Goal: Task Accomplishment & Management: Use online tool/utility

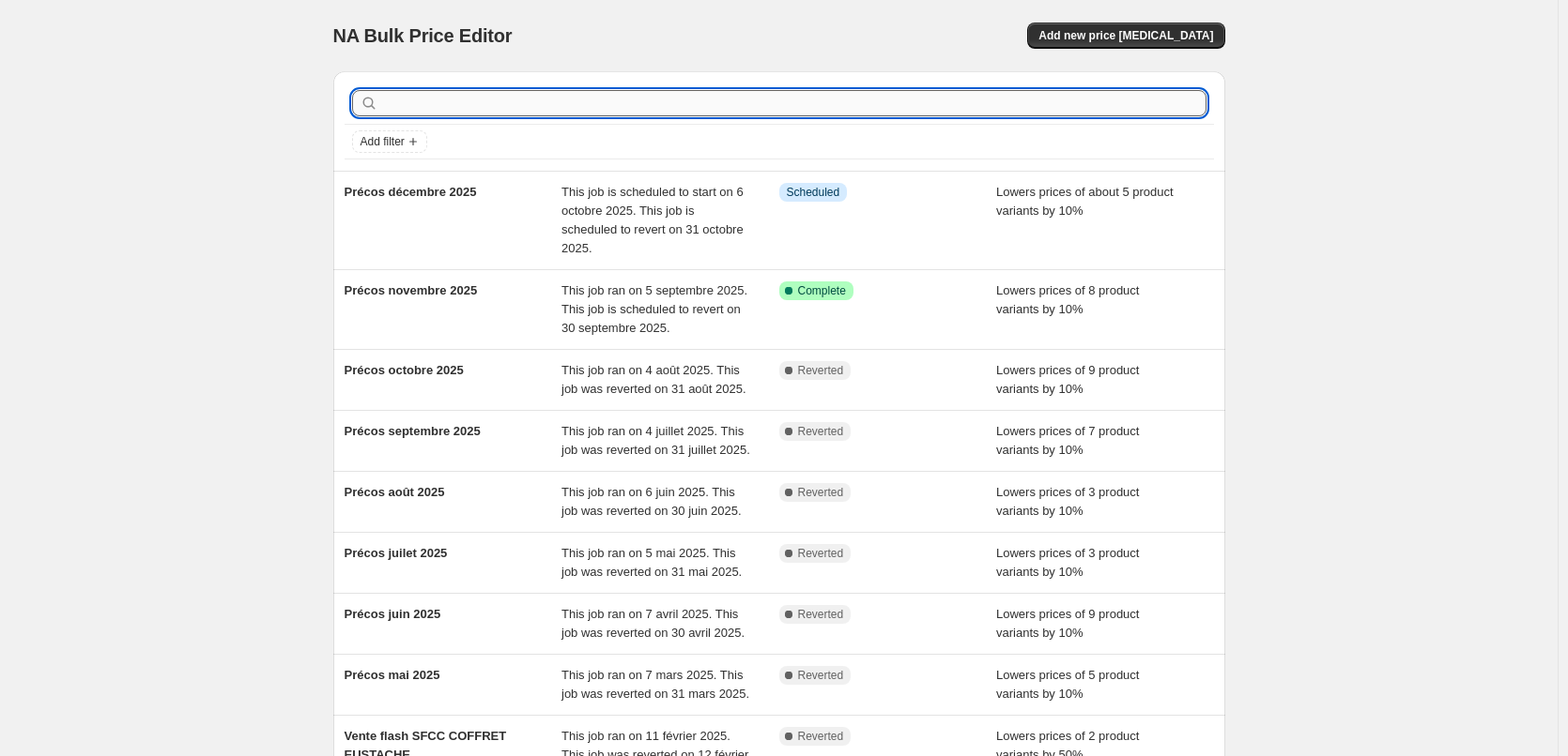
click at [566, 100] on input "text" at bounding box center [795, 103] width 824 height 26
type input "lumière"
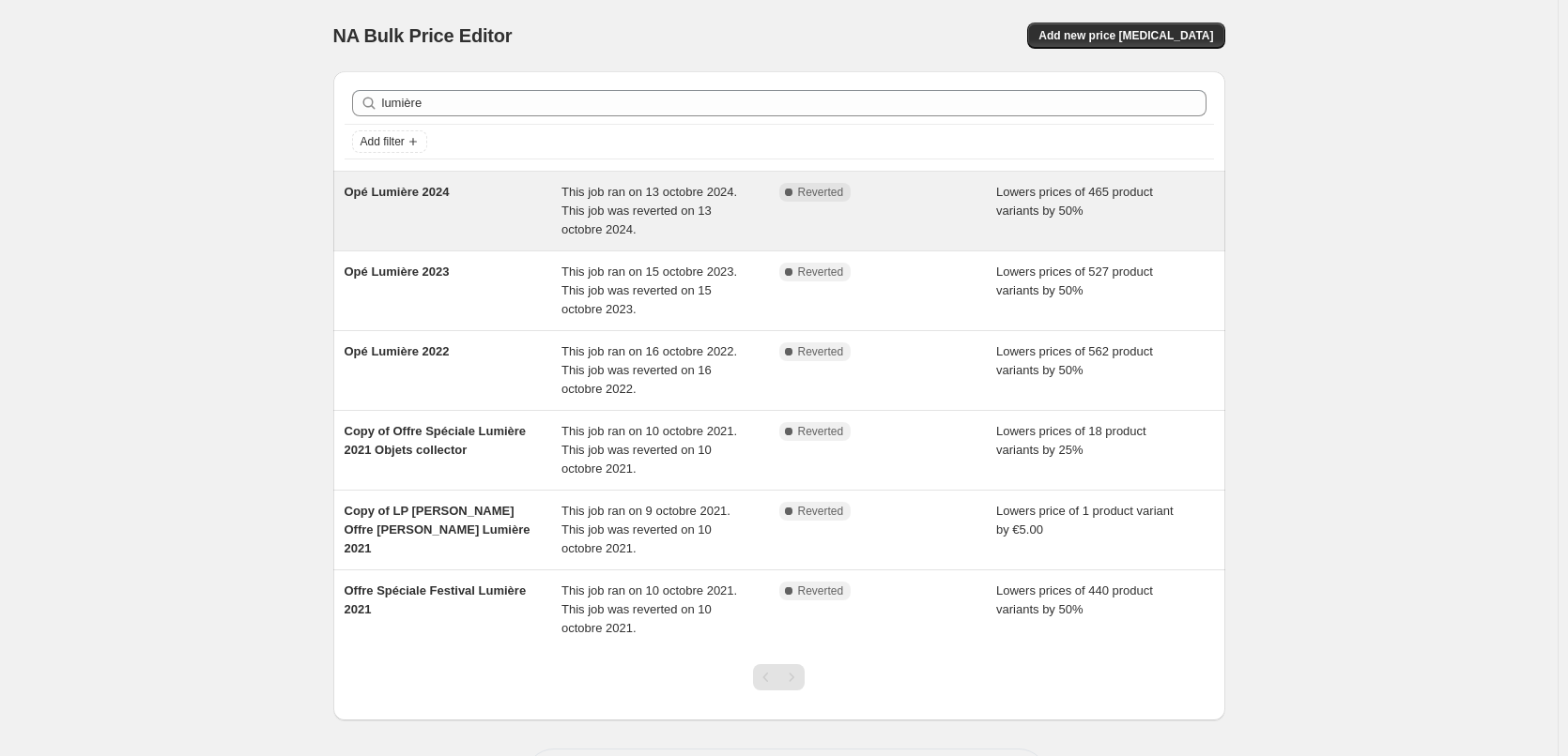
click at [394, 208] on div "Opé Lumière 2024" at bounding box center [452, 211] width 218 height 57
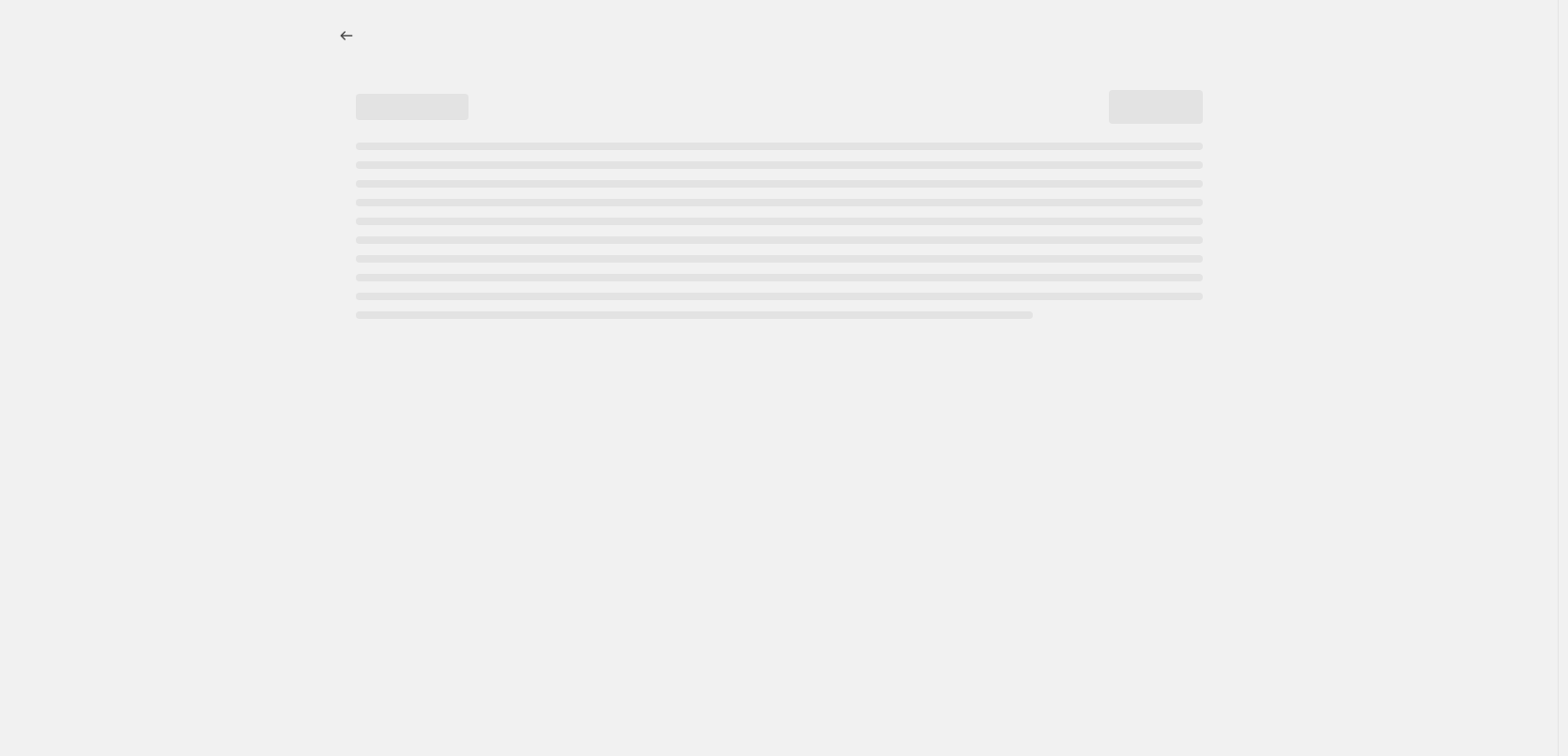
select select "percentage"
select select "no_change"
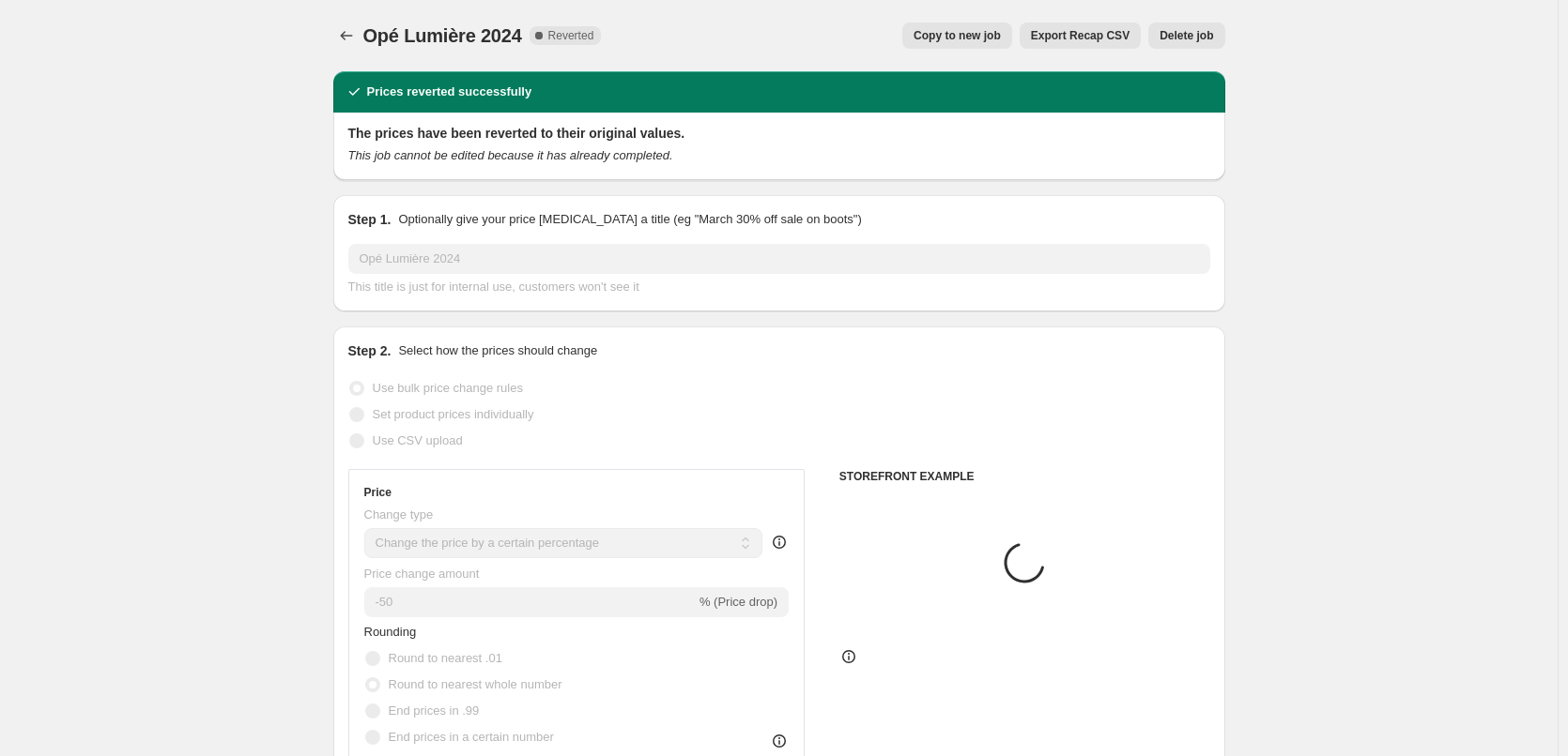
select select "collection"
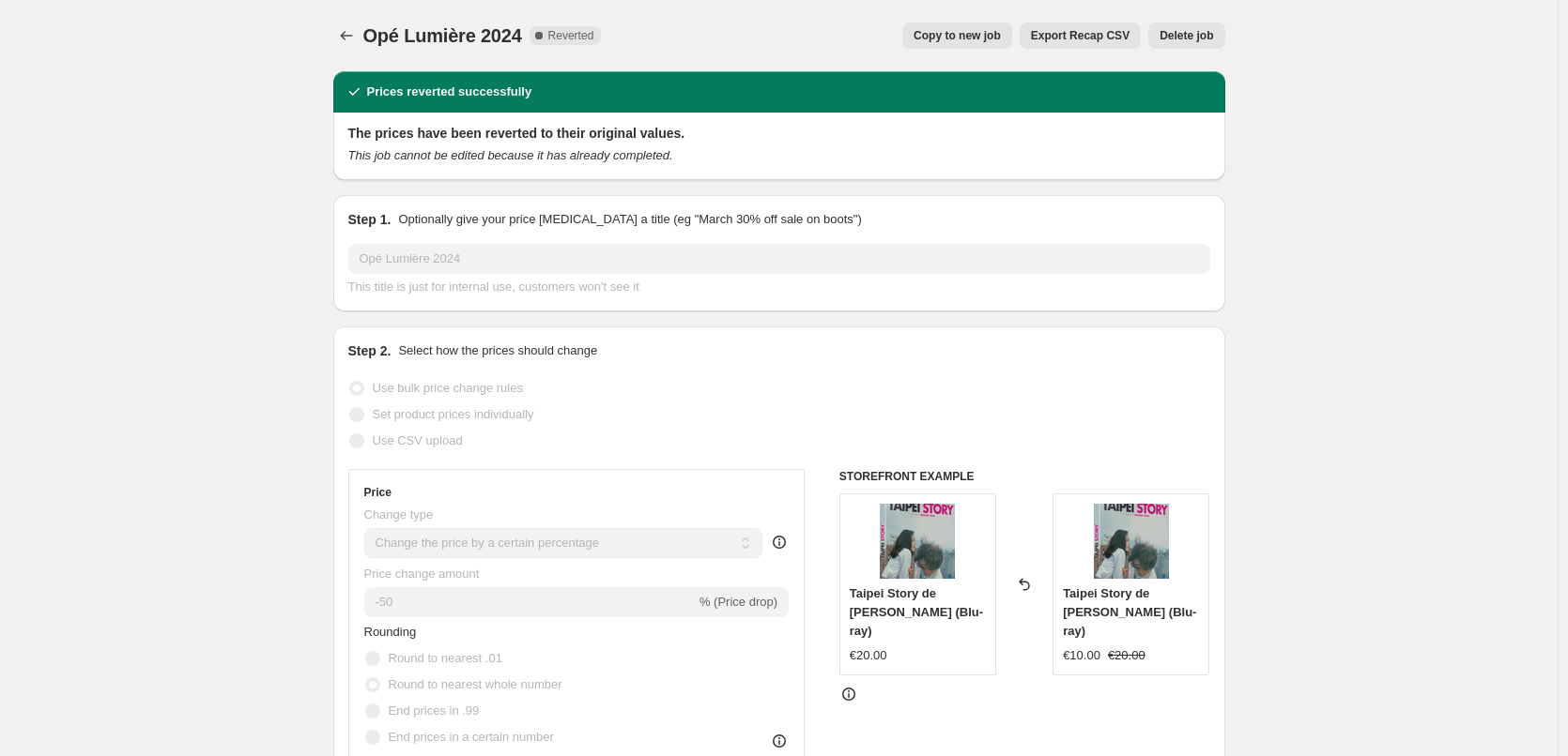
click at [982, 29] on span "Copy to new job" at bounding box center [957, 35] width 87 height 15
select select "percentage"
select select "no_change"
select select "collection"
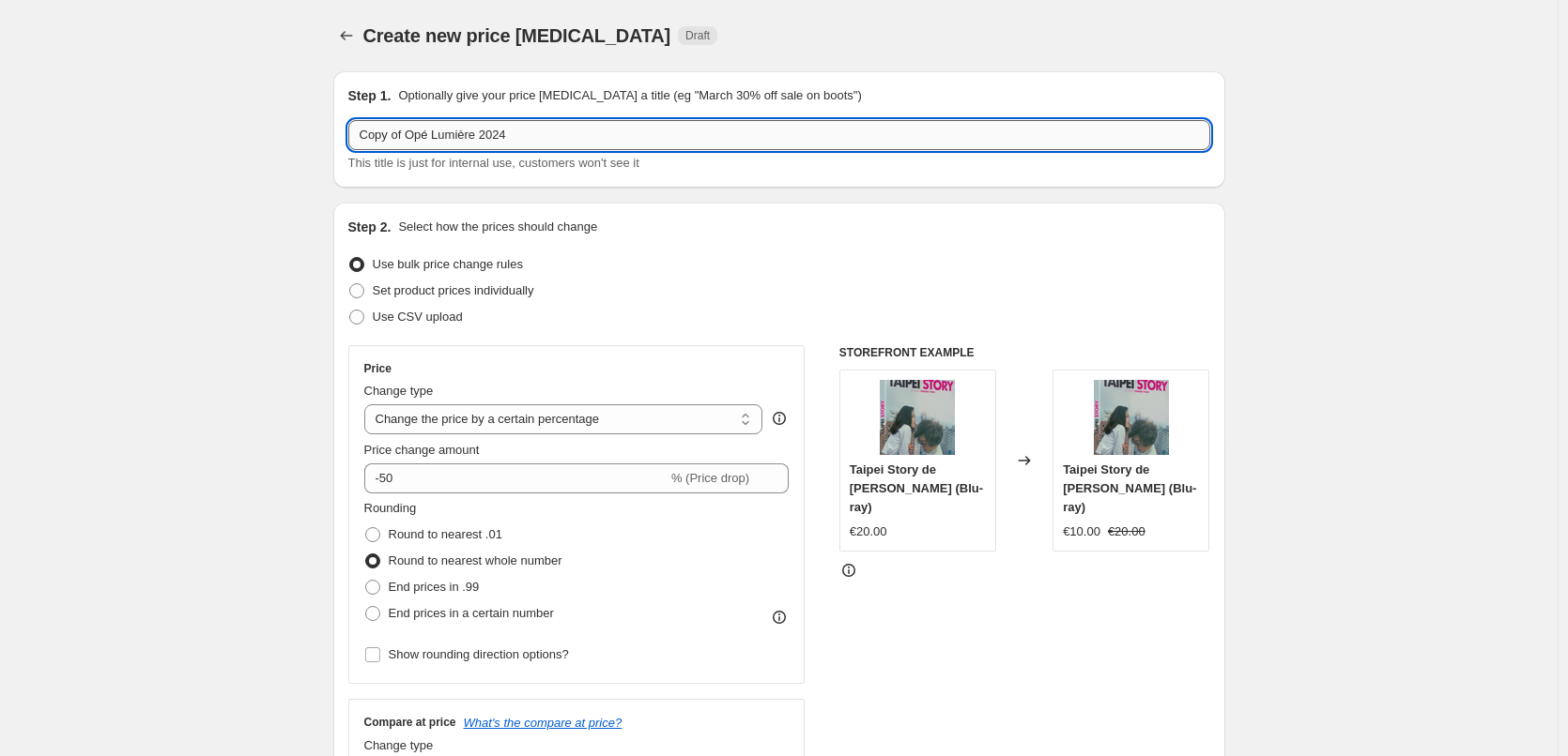
click at [415, 135] on input "Copy of Opé Lumière 2024" at bounding box center [778, 134] width 862 height 30
drag, startPoint x: 411, startPoint y: 135, endPoint x: 57, endPoint y: 136, distance: 354.0
click at [525, 141] on input "Opé Lumière 2024" at bounding box center [778, 134] width 862 height 30
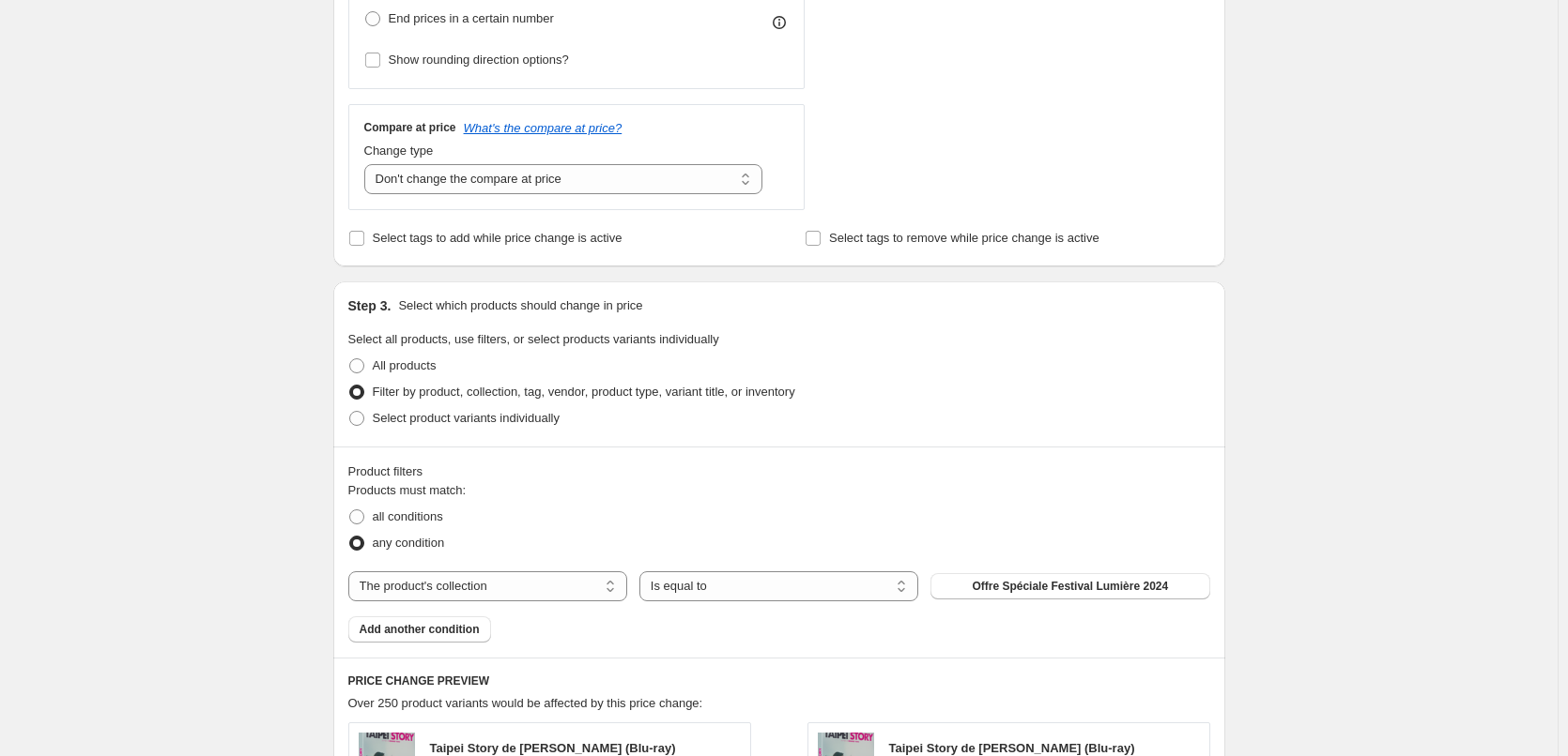
scroll to position [751, 0]
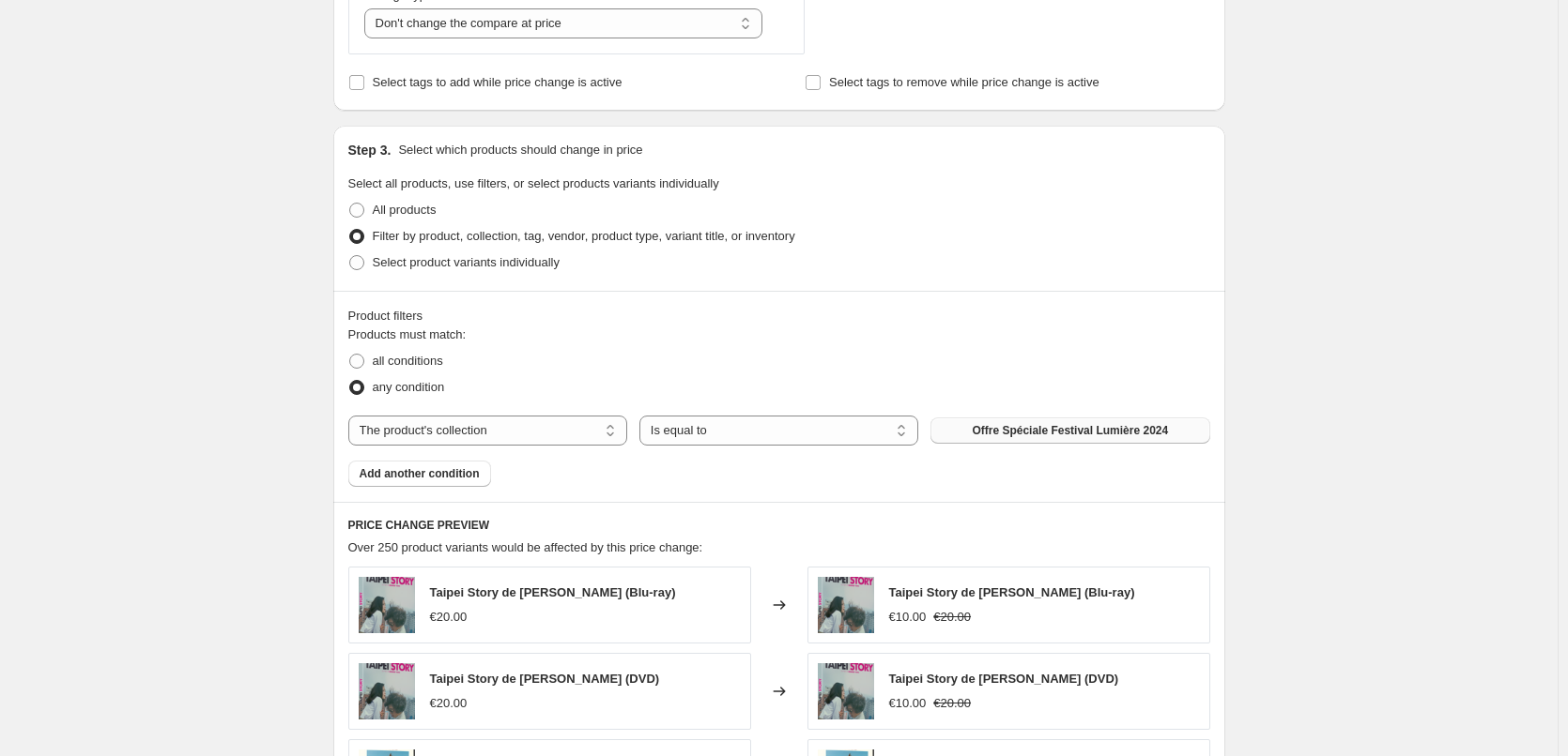
type input "Opé Lumière 2025"
click at [1020, 434] on span "Offre Spéciale Festival Lumière 2024" at bounding box center [1070, 431] width 196 height 15
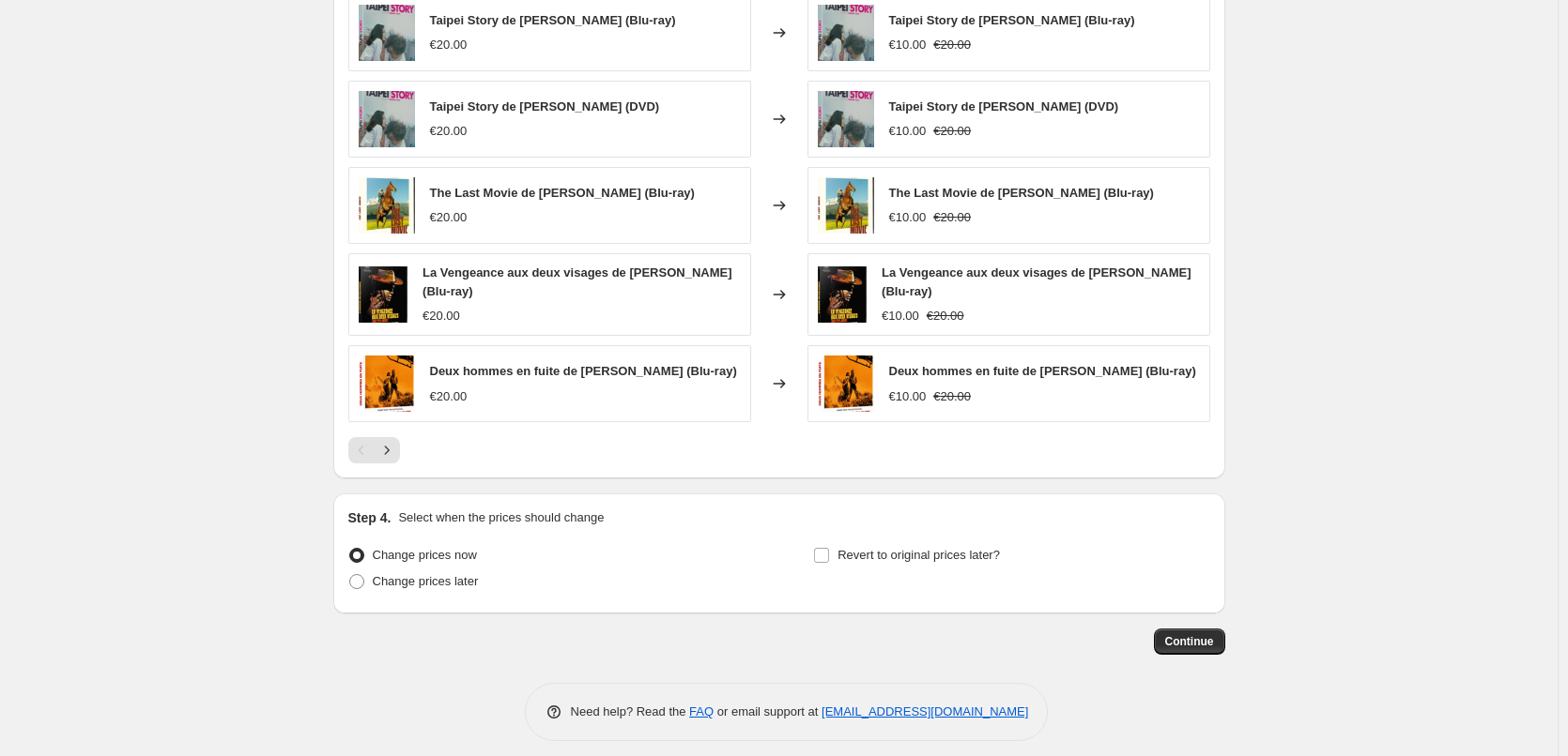
scroll to position [1338, 0]
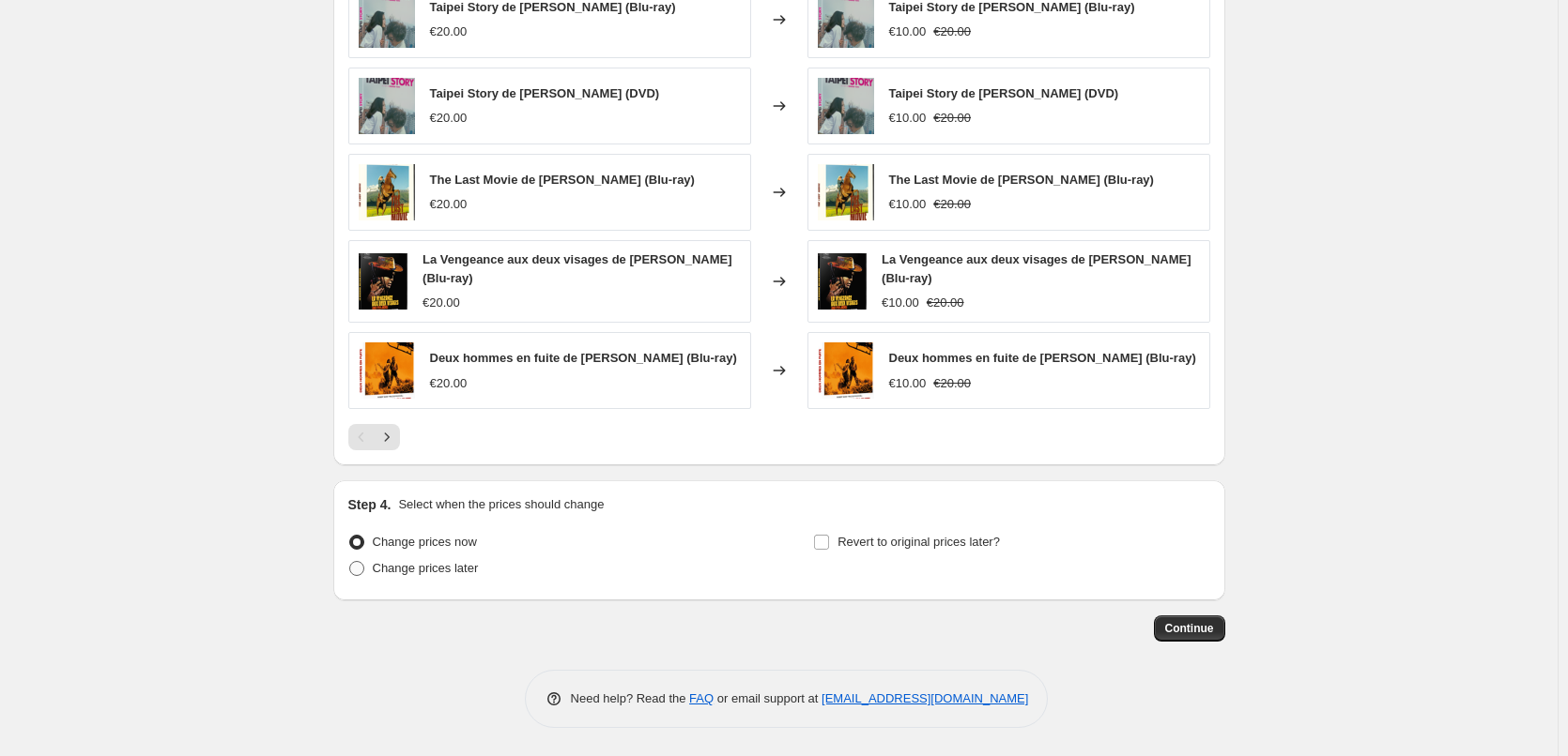
click at [443, 573] on span "Change prices later" at bounding box center [426, 568] width 106 height 14
click at [350, 562] on input "Change prices later" at bounding box center [349, 561] width 1 height 1
radio input "true"
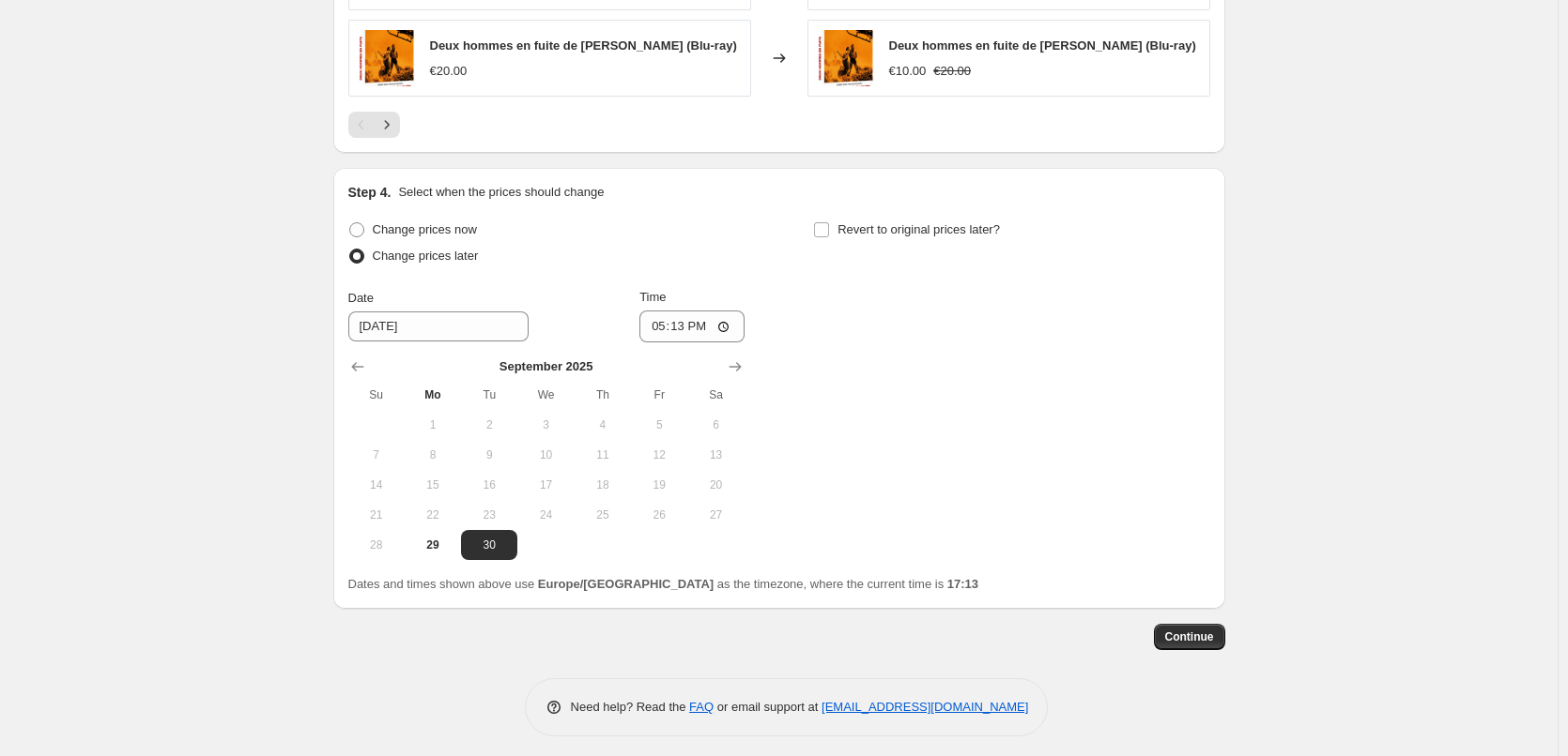
scroll to position [1659, 0]
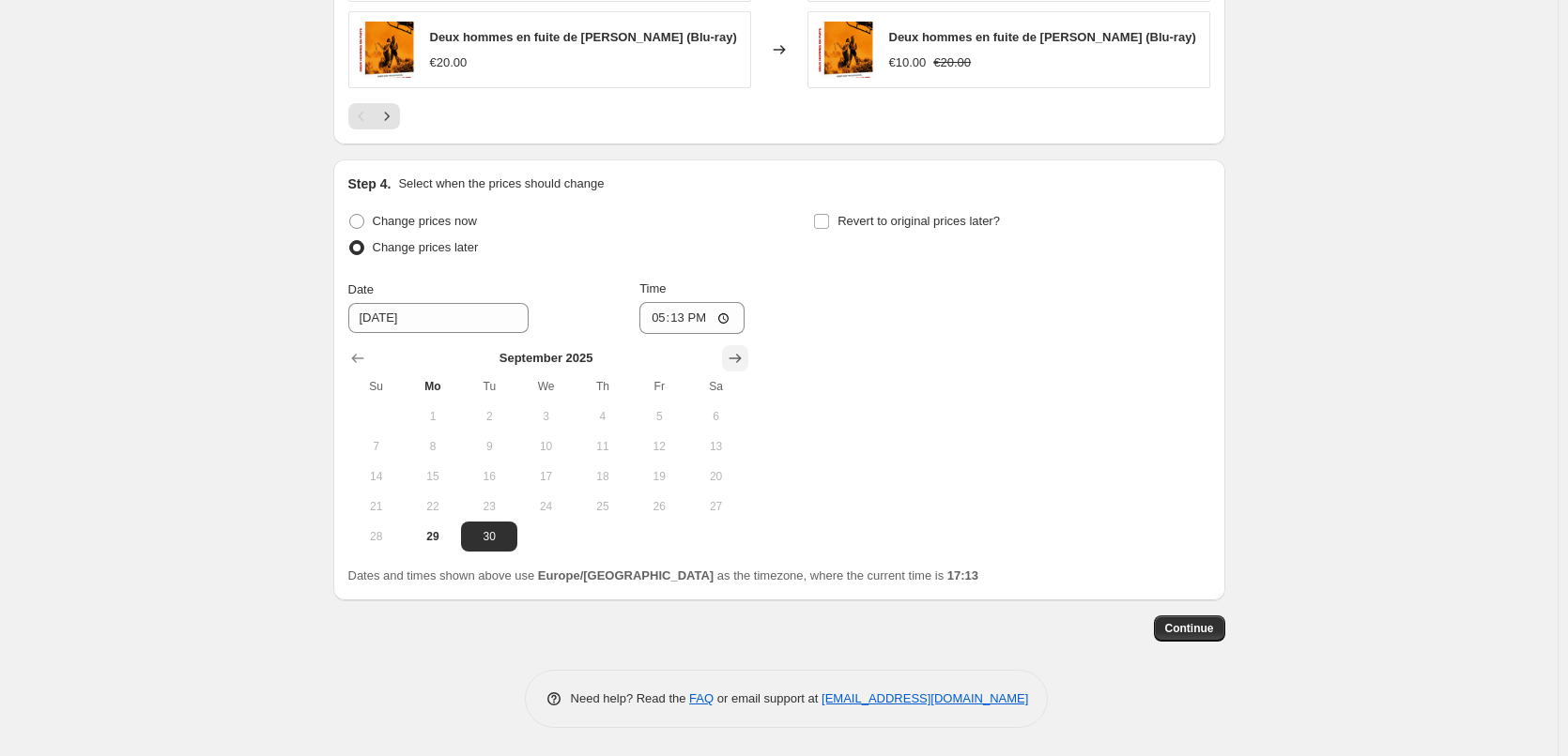
click at [741, 358] on icon "Show next month, October 2025" at bounding box center [734, 359] width 12 height 10
click at [388, 477] on span "12" at bounding box center [376, 477] width 41 height 15
type input "[DATE]"
click at [687, 318] on input "17:13" at bounding box center [692, 317] width 105 height 32
type input "09:23"
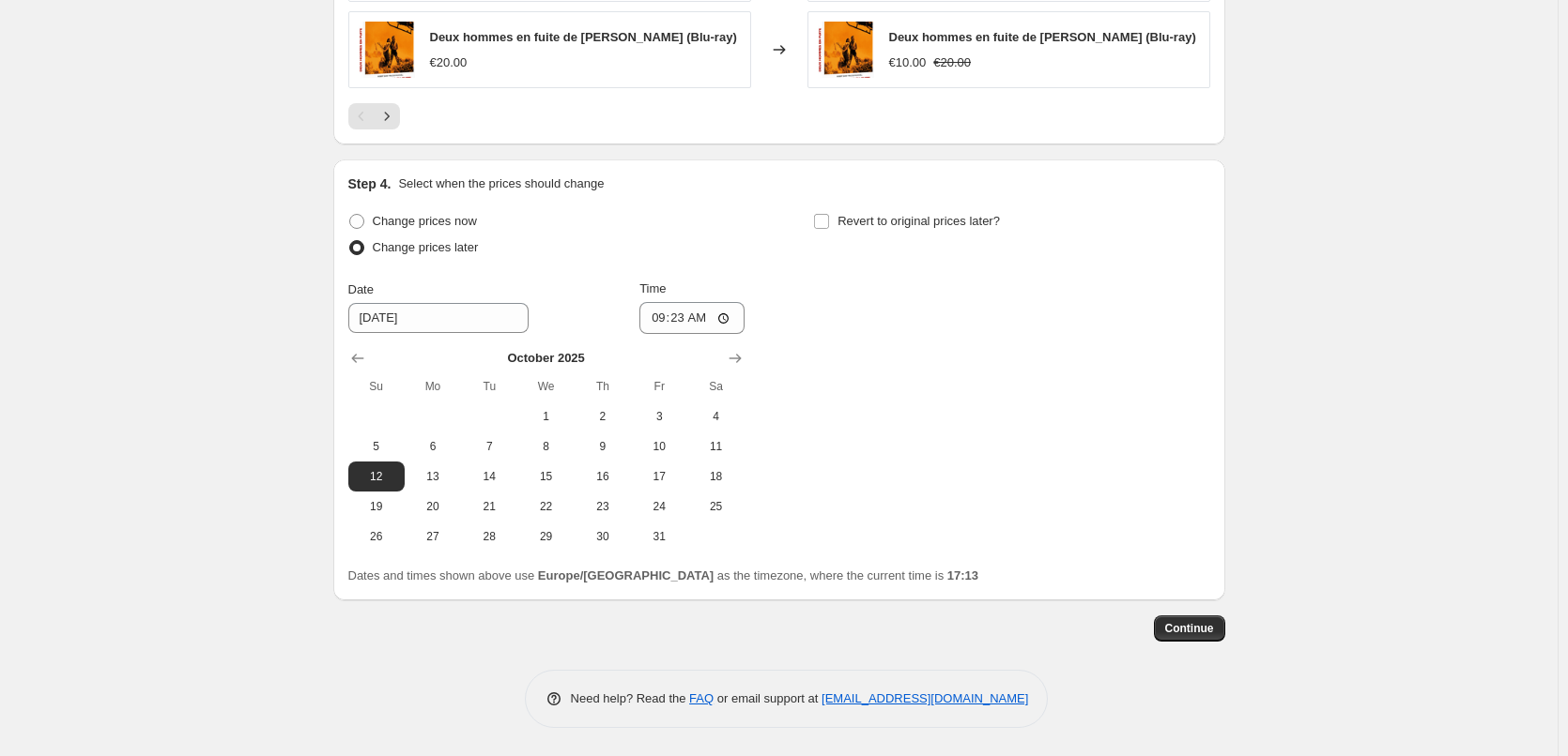
click at [724, 204] on div "Step 4. Select when the prices should change Change prices now Change prices la…" at bounding box center [778, 379] width 862 height 411
click at [826, 221] on input "Revert to original prices later?" at bounding box center [821, 221] width 15 height 15
checkbox input "true"
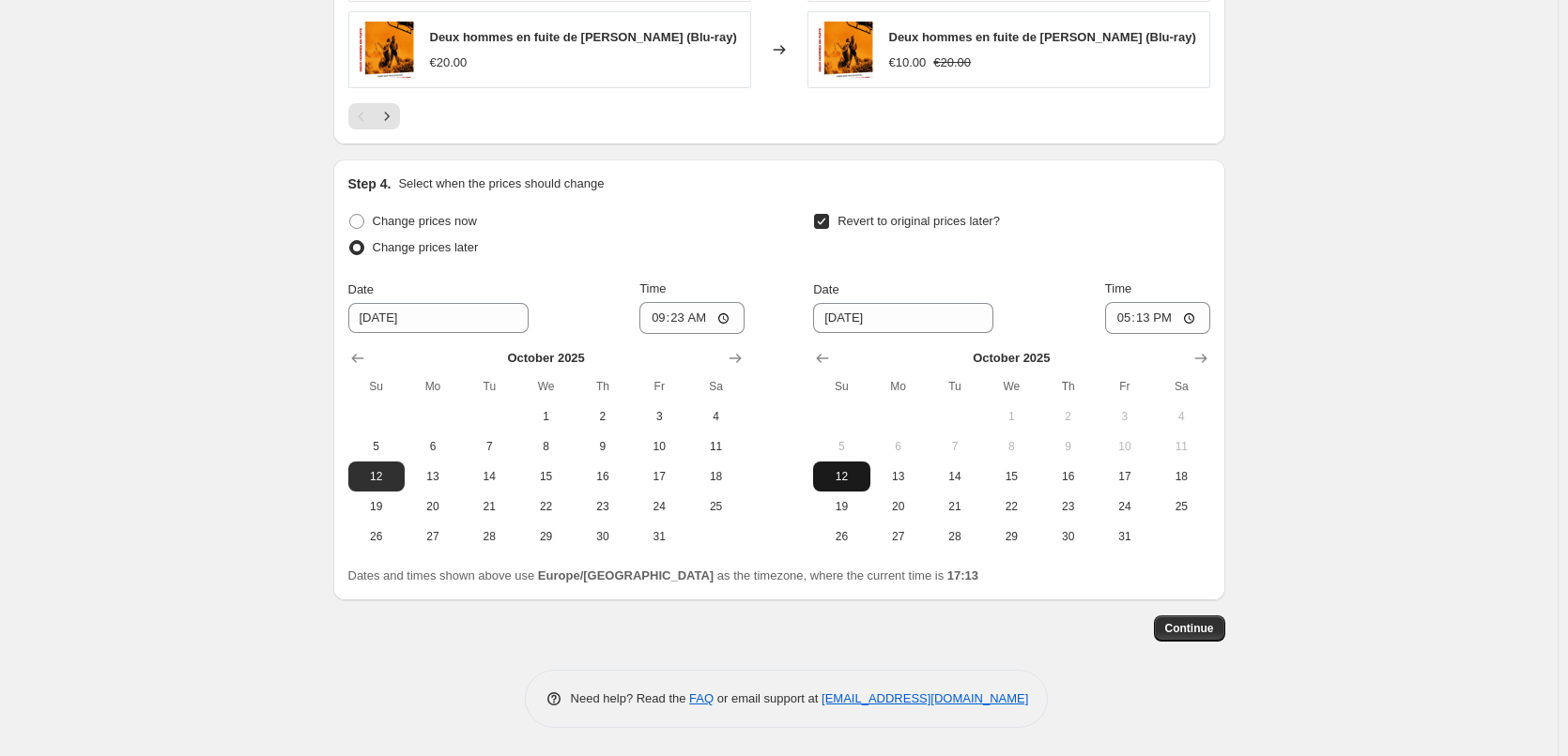
click at [849, 470] on span "12" at bounding box center [841, 477] width 41 height 15
type input "[DATE]"
click at [1153, 325] on input "17:13" at bounding box center [1158, 317] width 105 height 32
type input "19:00"
click at [1153, 209] on div "Revert to original prices later?" at bounding box center [1010, 236] width 396 height 57
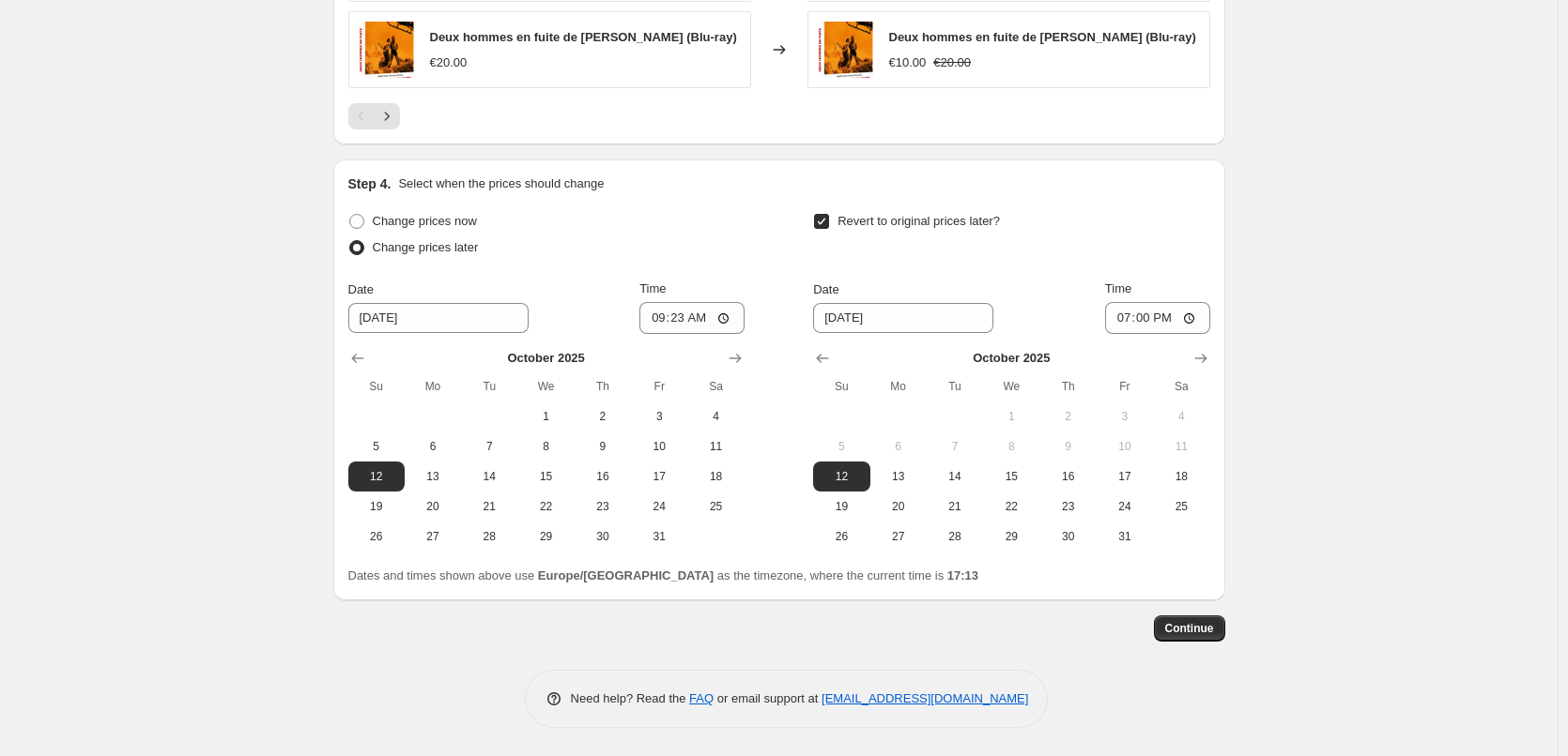
click at [1209, 638] on button "Continue" at bounding box center [1189, 629] width 71 height 26
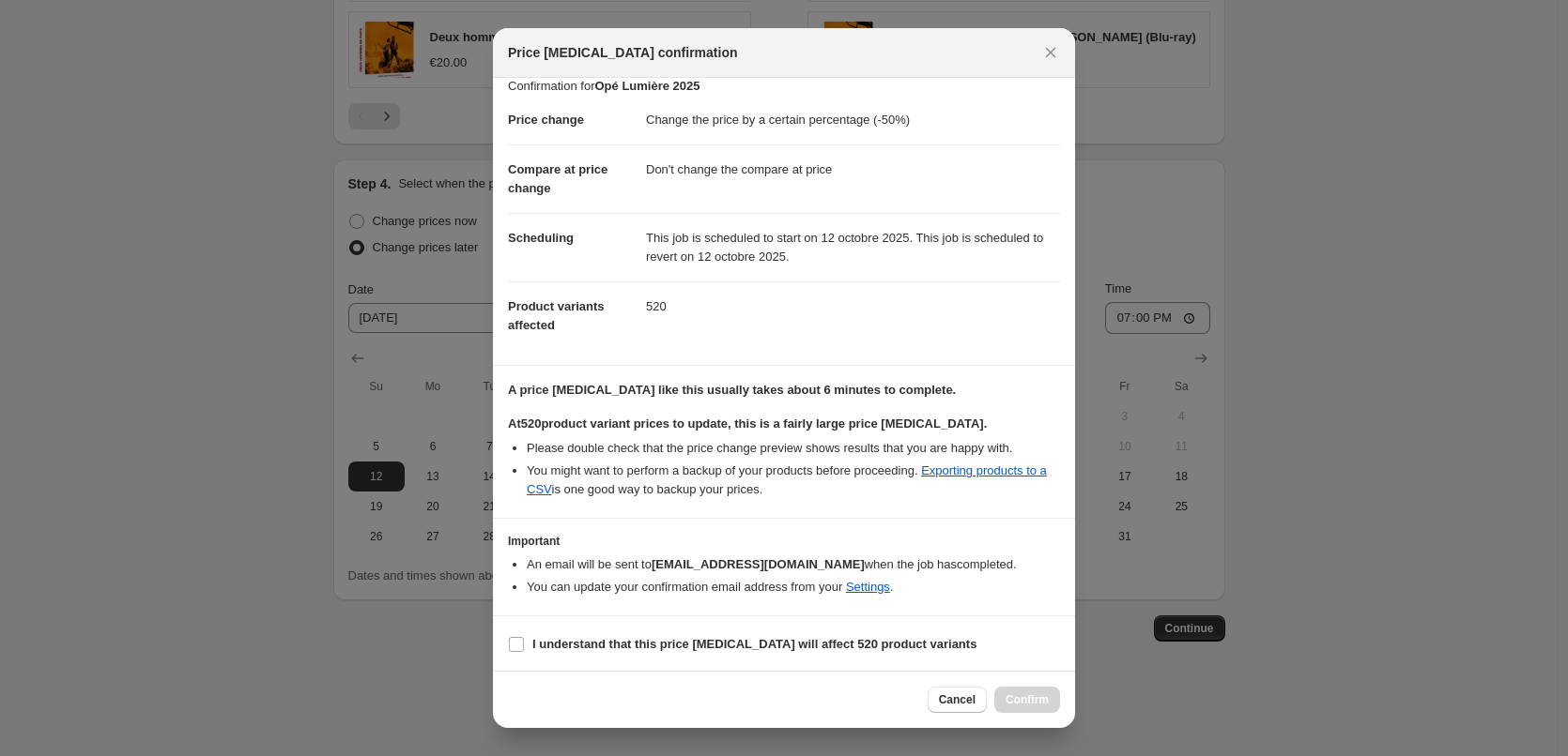
scroll to position [18, 0]
click at [517, 641] on input "I understand that this price [MEDICAL_DATA] will affect 520 product variants" at bounding box center [517, 643] width 15 height 15
checkbox input "true"
drag, startPoint x: 1030, startPoint y: 694, endPoint x: 1046, endPoint y: 698, distance: 16.5
click at [1032, 694] on span "Confirm" at bounding box center [1026, 700] width 43 height 15
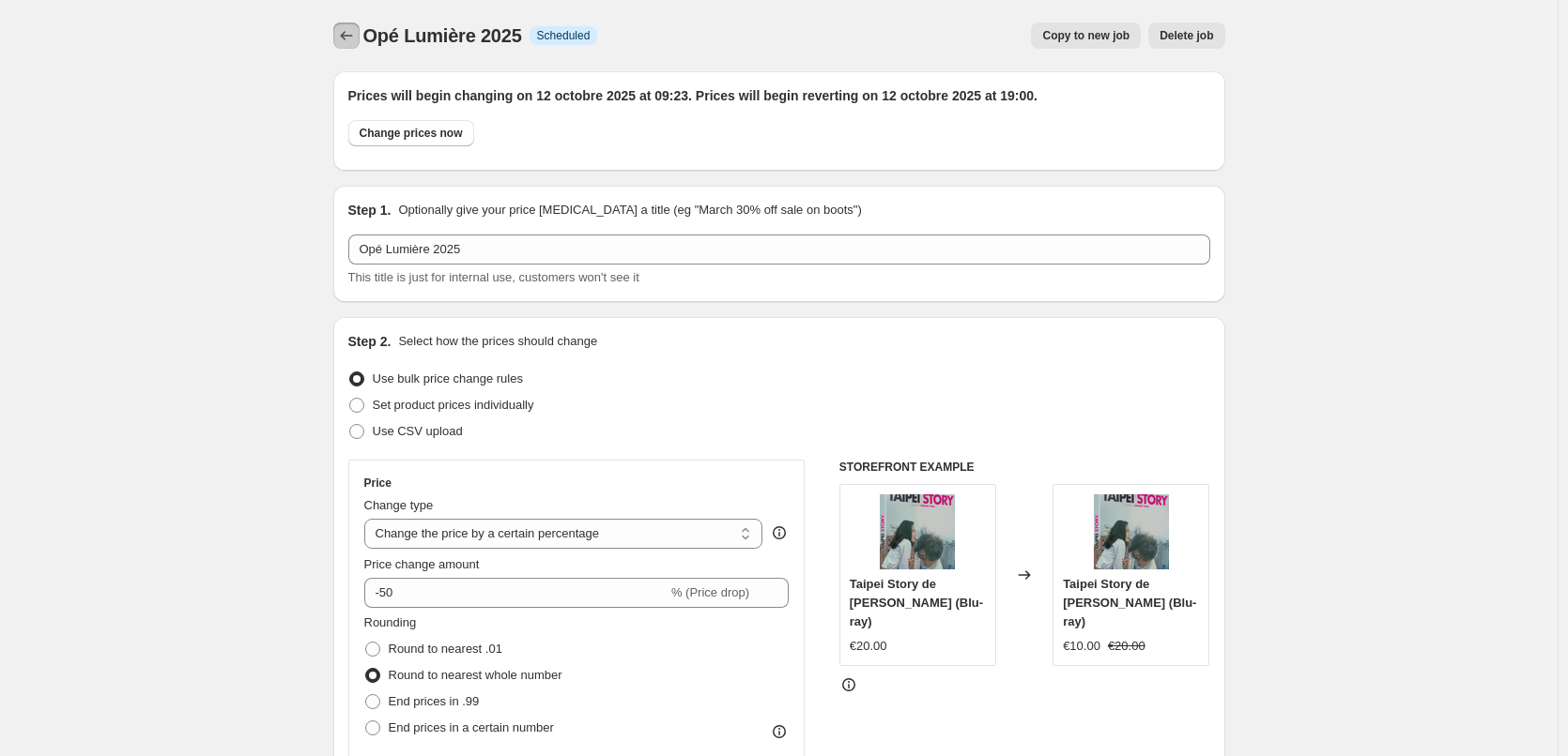
click at [344, 36] on icon "Price change jobs" at bounding box center [347, 35] width 19 height 19
